Goal: Information Seeking & Learning: Learn about a topic

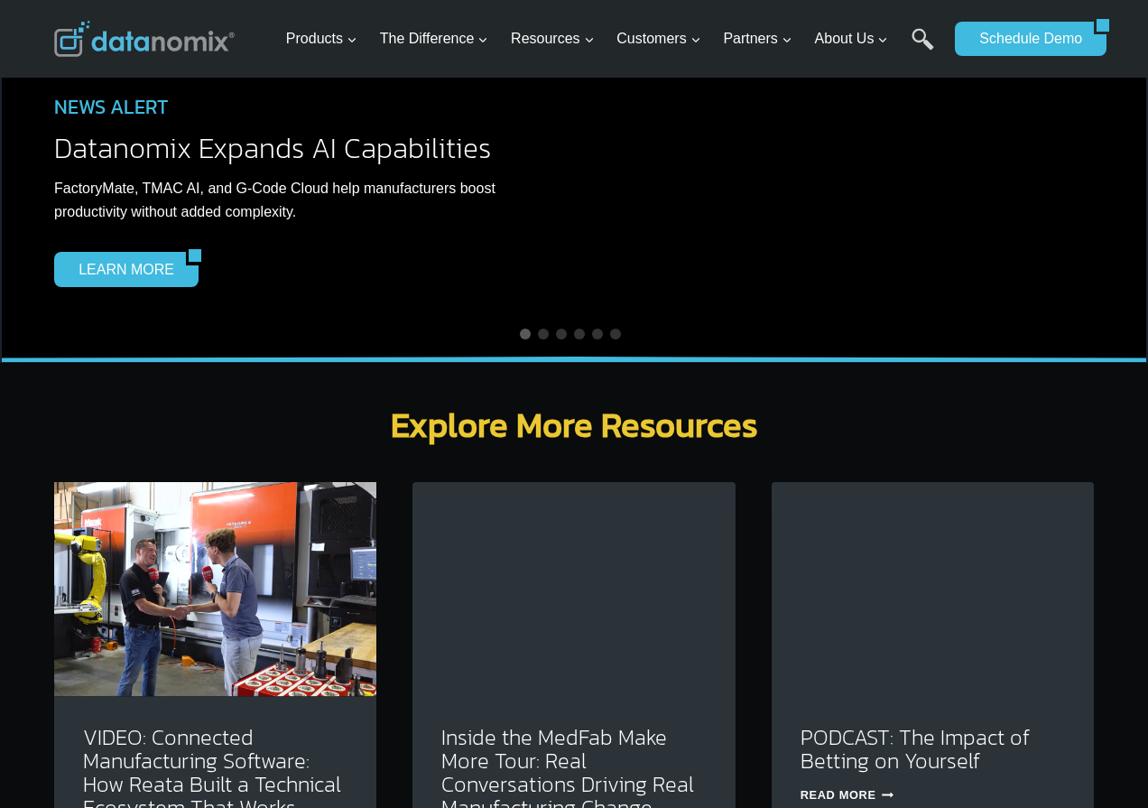
scroll to position [5074, 0]
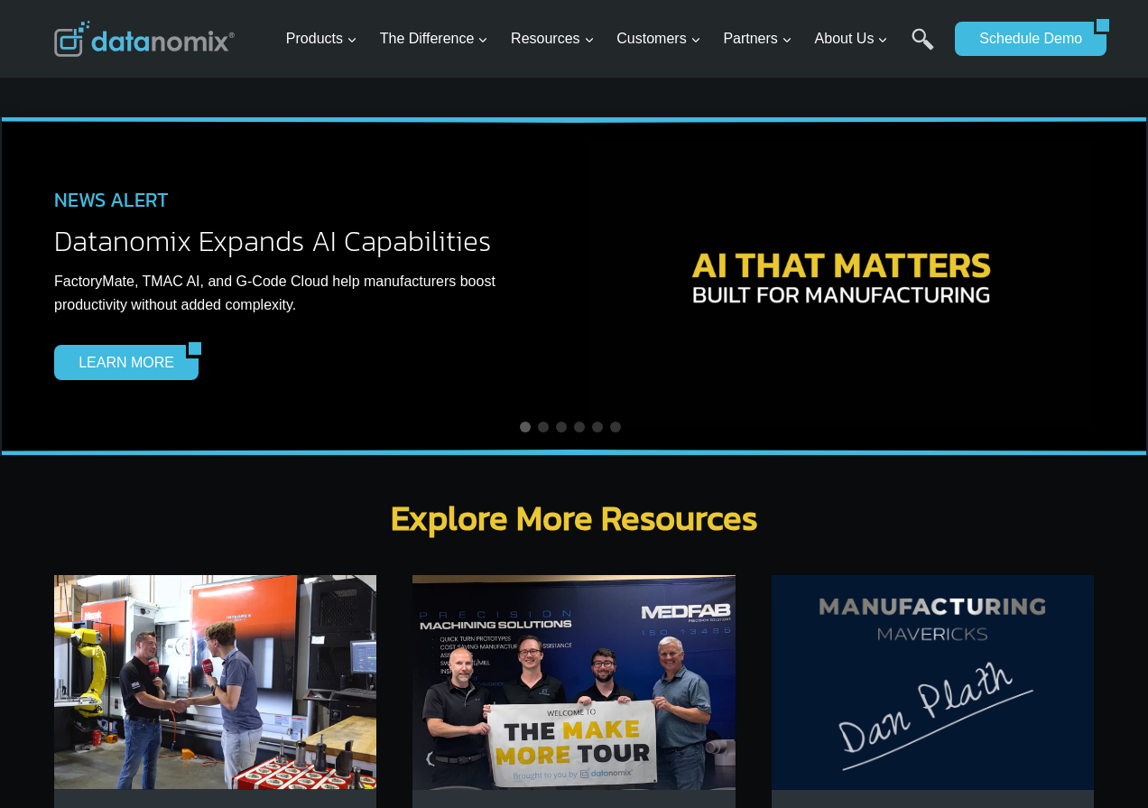
click at [817, 207] on img at bounding box center [841, 283] width 505 height 286
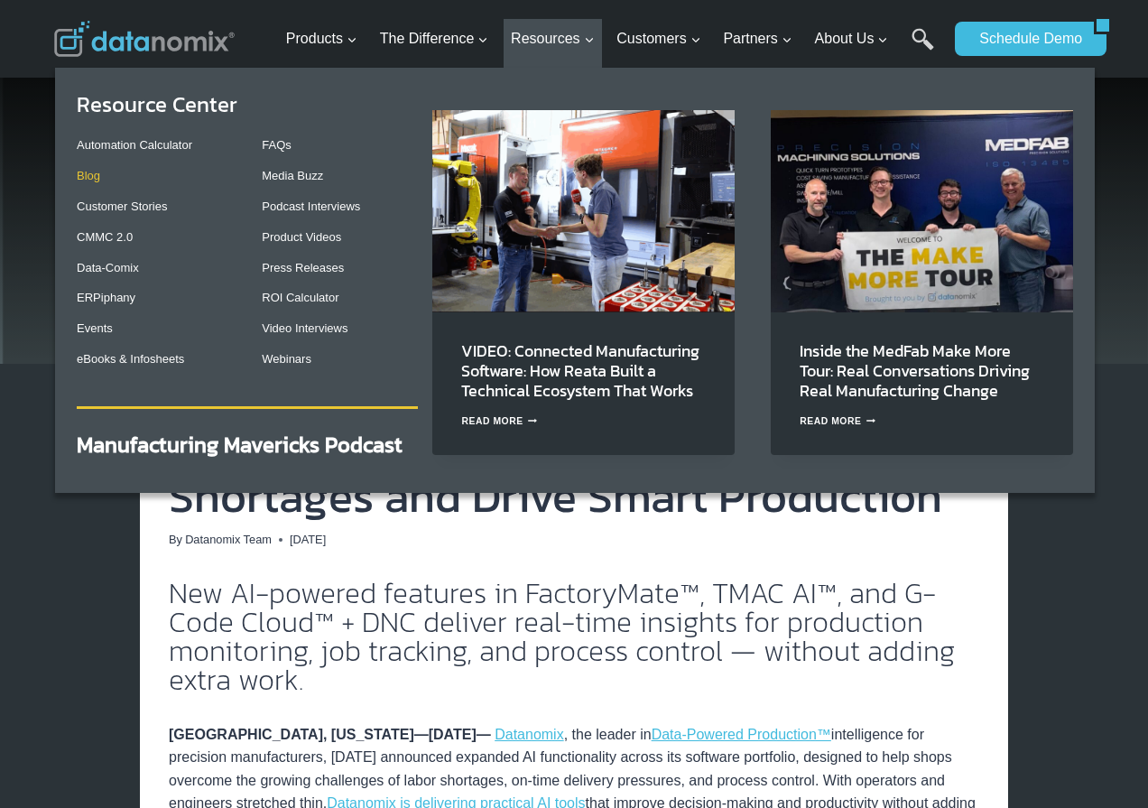
click at [92, 181] on link "Blog" at bounding box center [88, 176] width 23 height 14
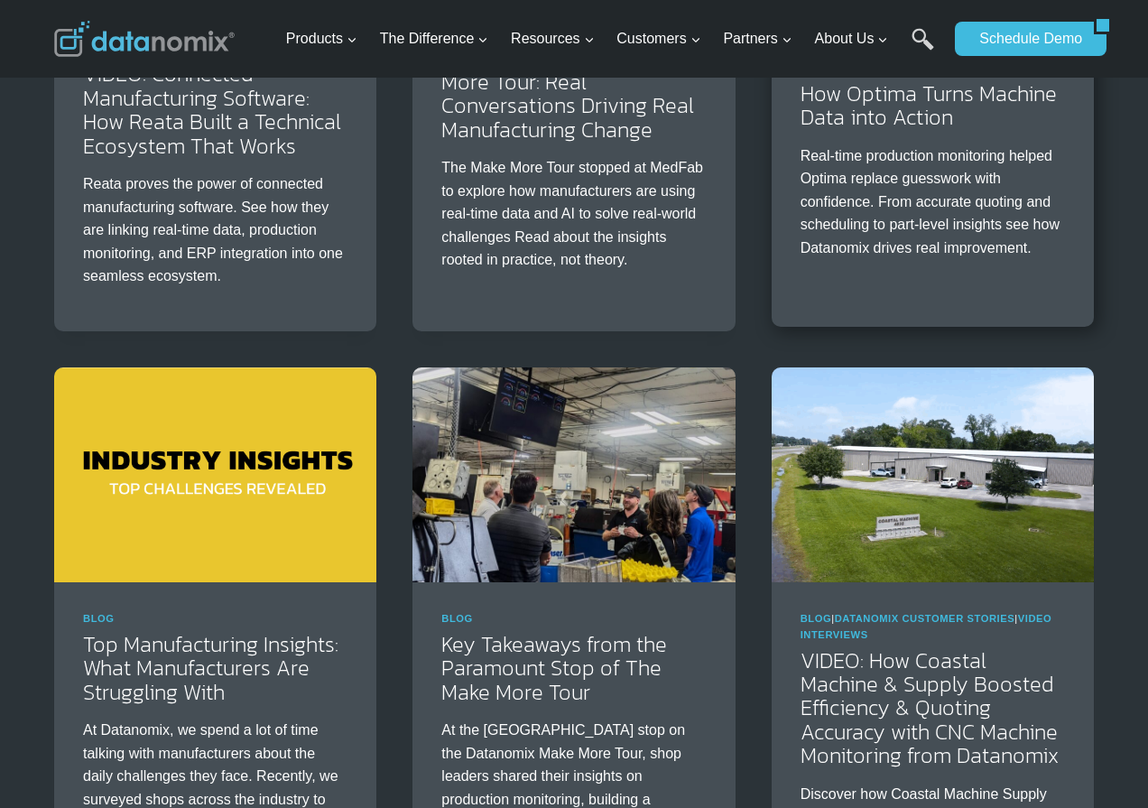
scroll to position [719, 0]
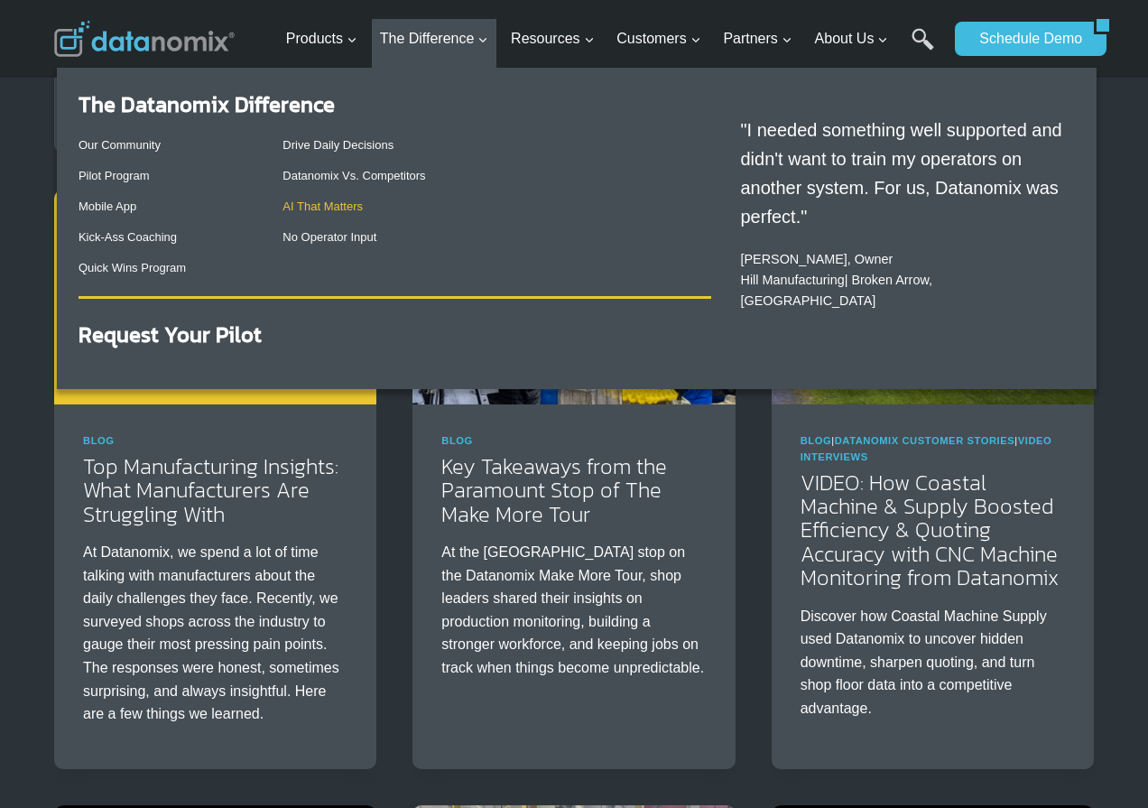
click at [311, 199] on link "AI That Matters" at bounding box center [323, 206] width 80 height 14
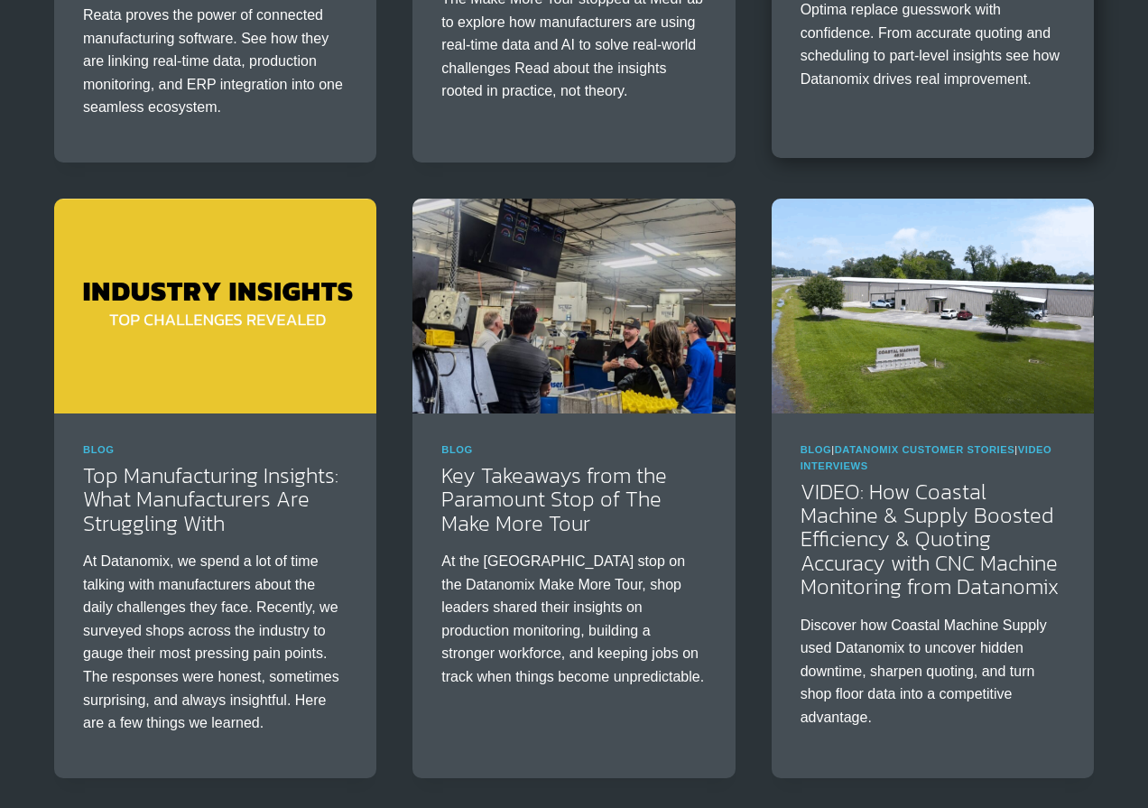
scroll to position [209, 0]
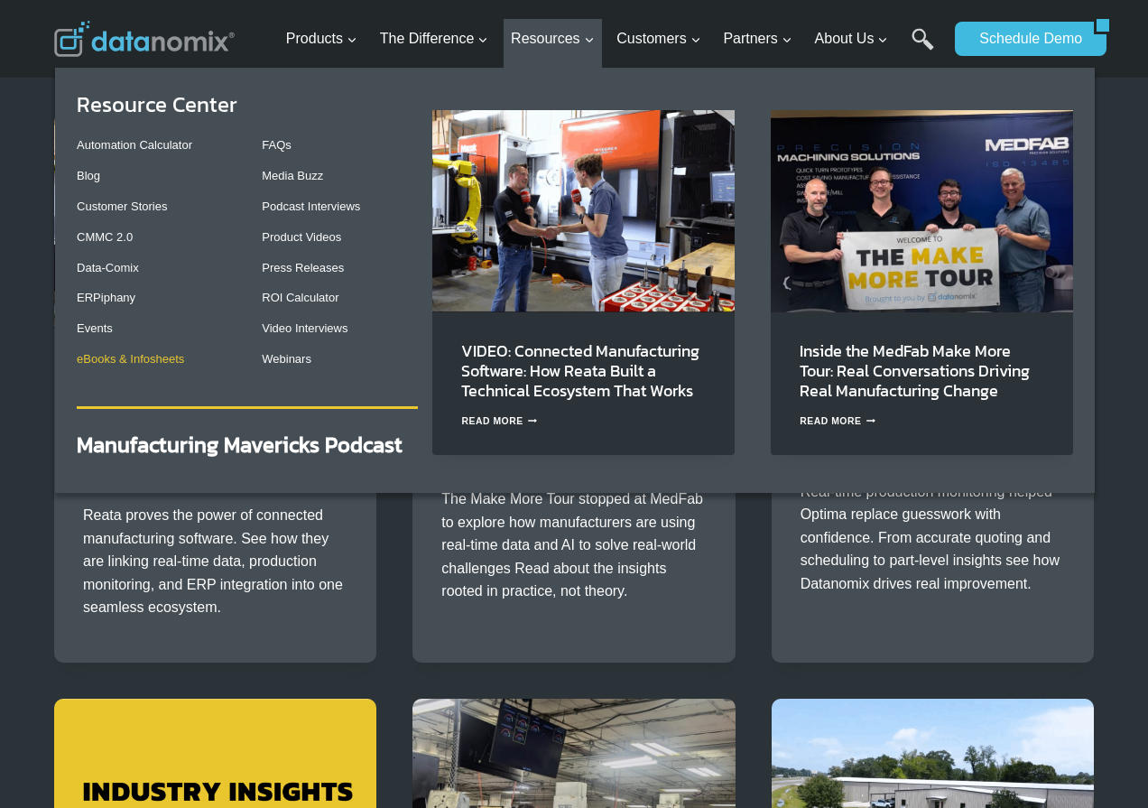
click at [129, 365] on link "eBooks & Infosheets" at bounding box center [130, 359] width 107 height 14
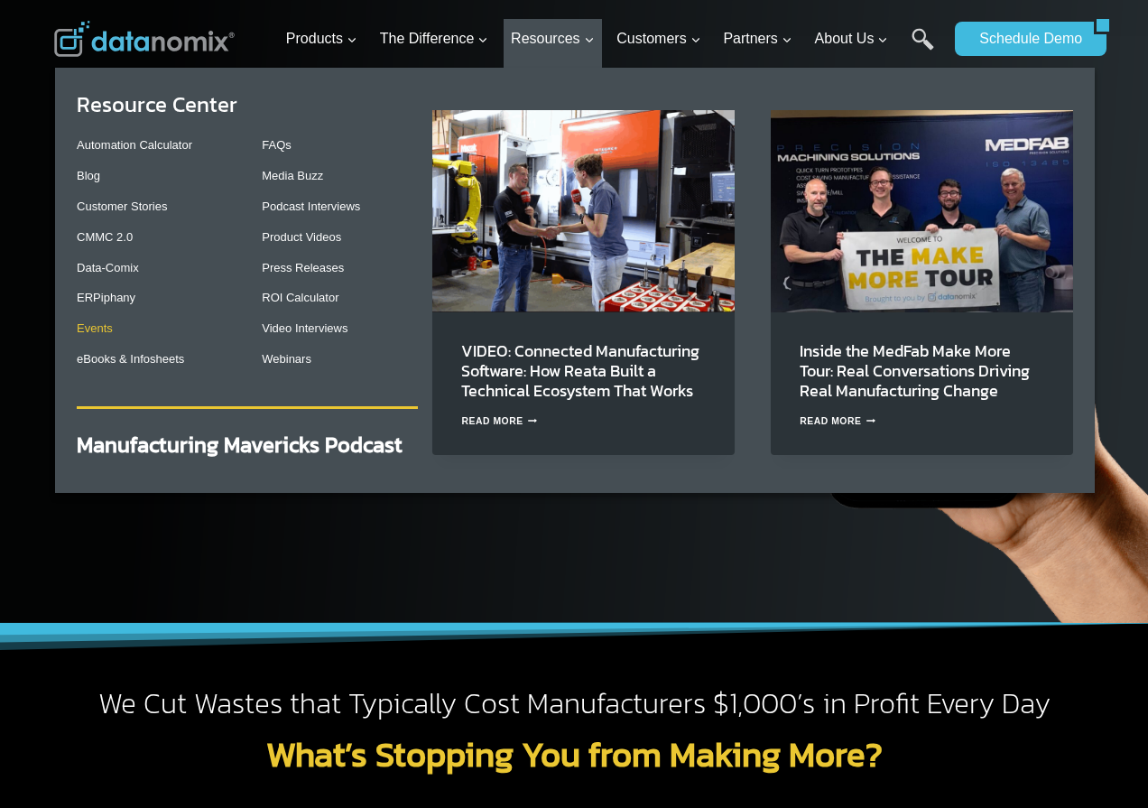
click at [103, 331] on link "Events" at bounding box center [95, 328] width 36 height 14
